Goal: Navigation & Orientation: Find specific page/section

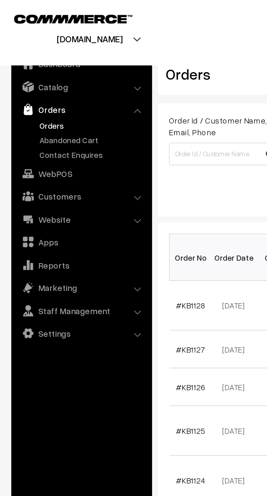
click at [21, 73] on link "Contact Enquires" at bounding box center [45, 75] width 54 height 6
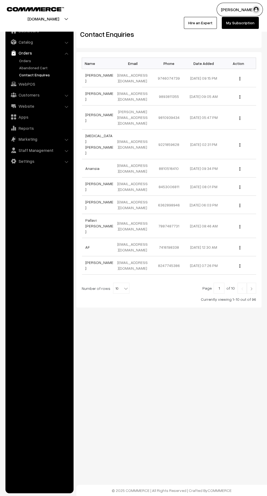
click at [21, 68] on link "Abandoned Cart" at bounding box center [45, 68] width 54 height 6
